Goal: Task Accomplishment & Management: Manage account settings

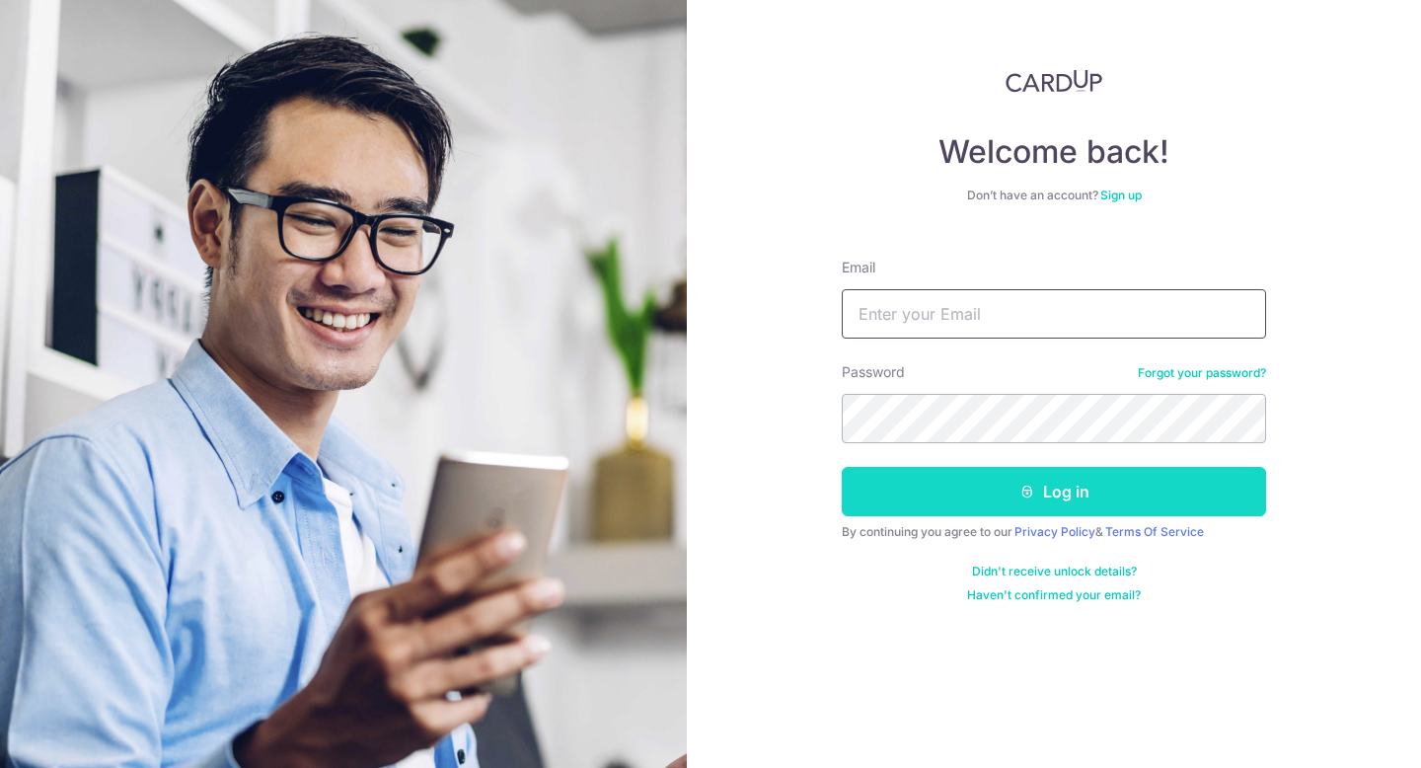
type input "[EMAIL_ADDRESS][DOMAIN_NAME]"
click at [879, 490] on button "Log in" at bounding box center [1054, 491] width 424 height 49
